Goal: Task Accomplishment & Management: Manage account settings

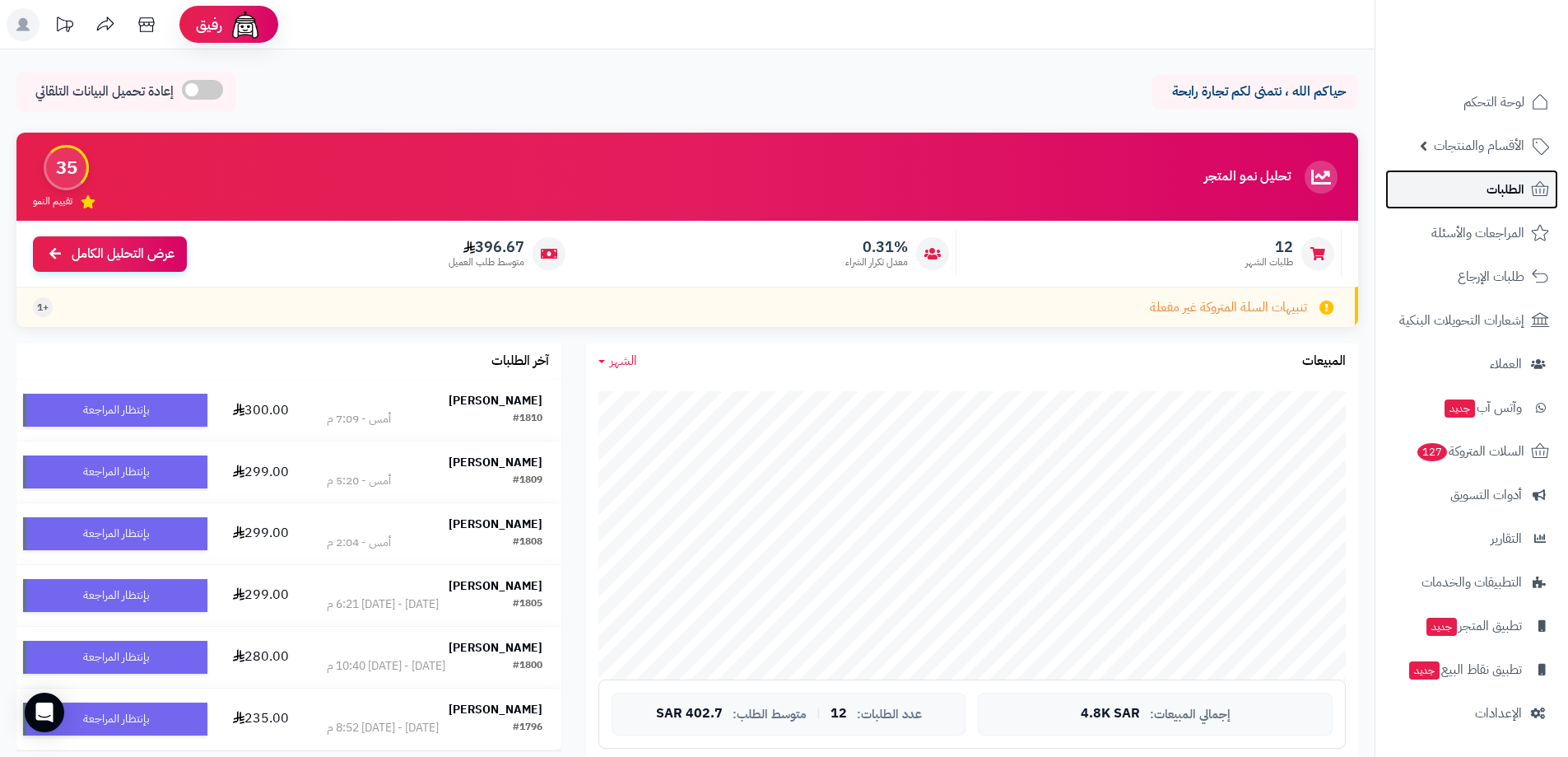
click at [1491, 193] on span "الطلبات" at bounding box center [1505, 189] width 37 height 23
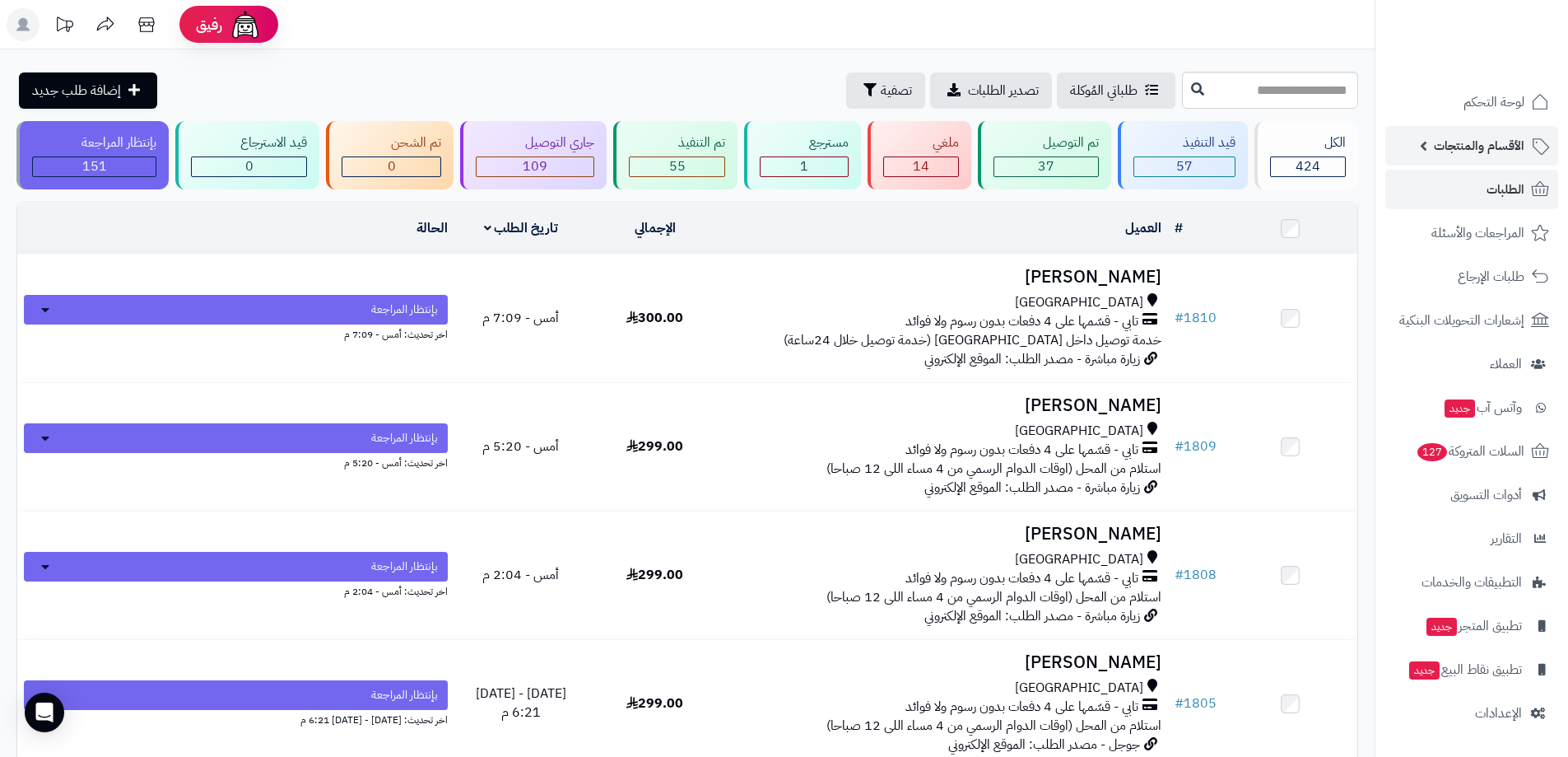
click at [1511, 143] on span "الأقسام والمنتجات" at bounding box center [1479, 146] width 91 height 23
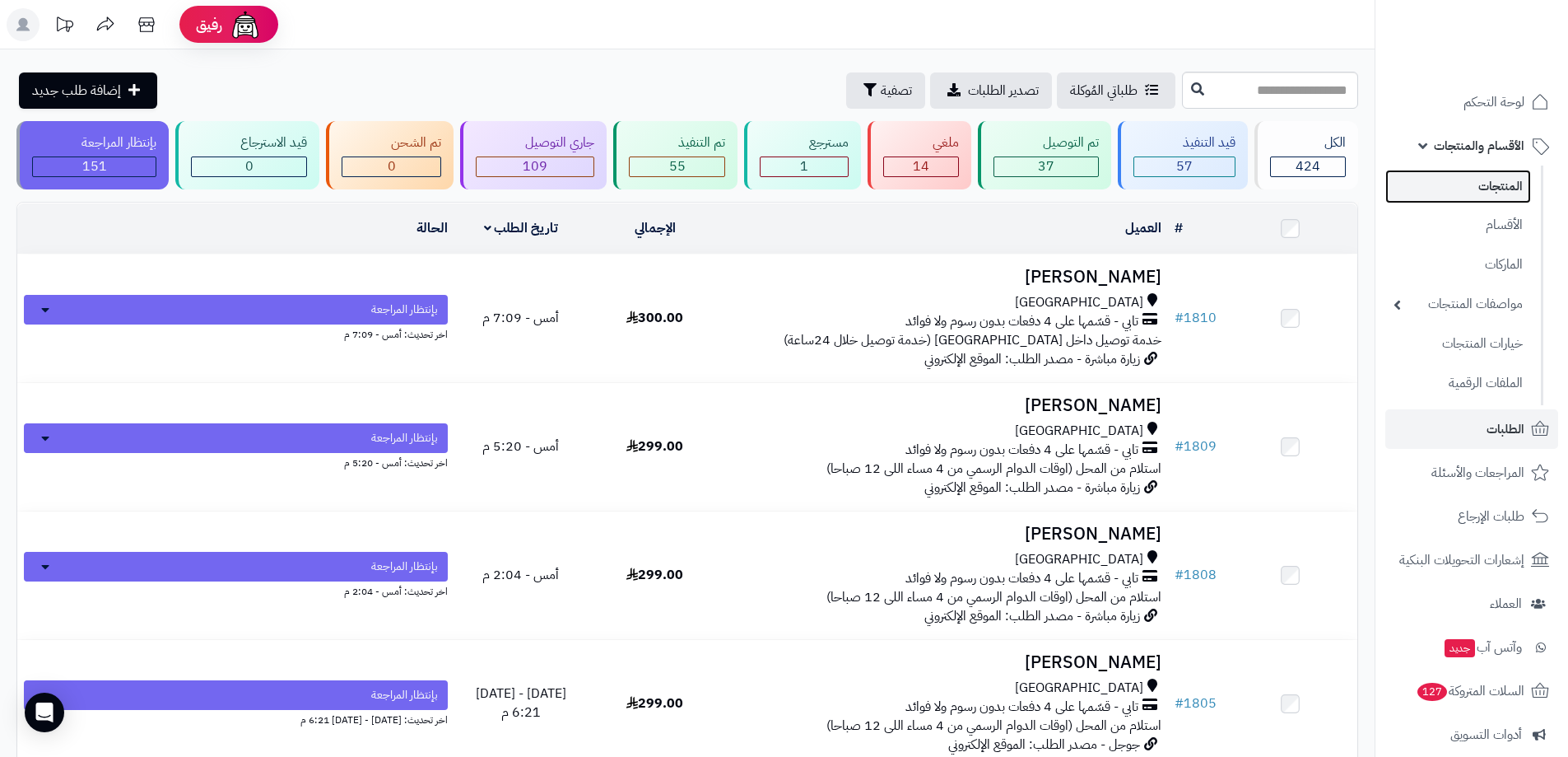
click at [1515, 183] on link "المنتجات" at bounding box center [1458, 187] width 146 height 34
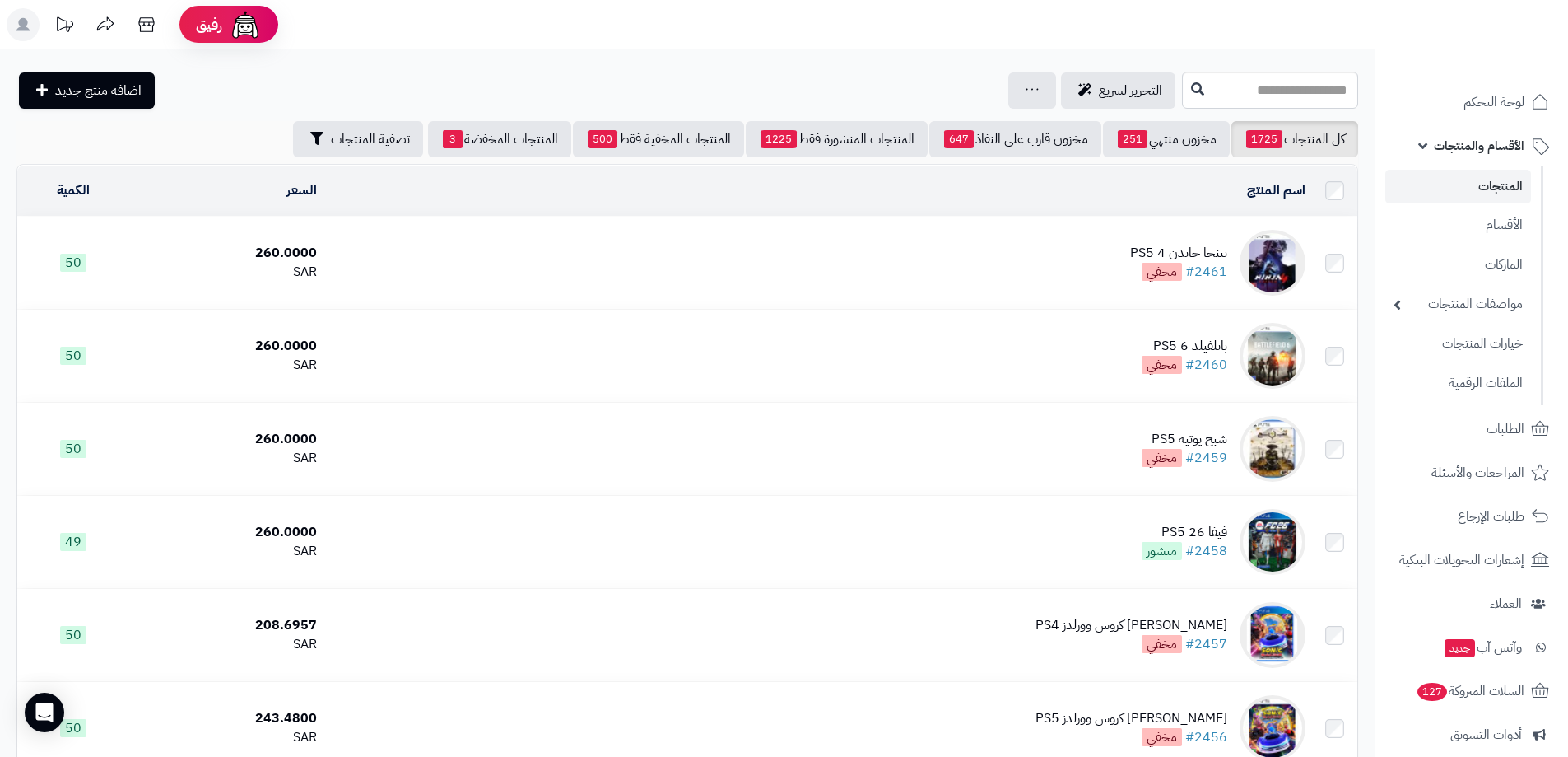
click at [1040, 21] on header "رفيق ! الطلبات معالجة مكتمل إرجاع المنتجات العملاء المتواجدون الان 1644 عملاء م…" at bounding box center [784, 24] width 1568 height 49
